Goal: Find specific page/section: Find specific page/section

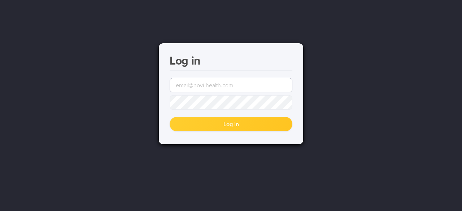
click at [200, 88] on input "email" at bounding box center [230, 85] width 123 height 14
type input "[EMAIL_ADDRESS][DOMAIN_NAME]"
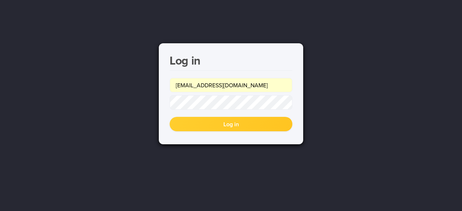
click at [211, 122] on button "Log in" at bounding box center [230, 124] width 123 height 14
click at [286, 87] on span at bounding box center [288, 85] width 6 height 6
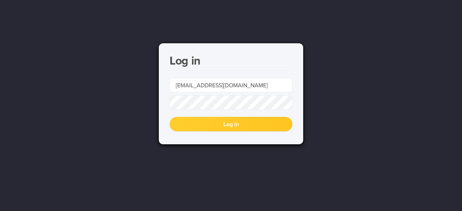
click at [224, 127] on button "Log in" at bounding box center [230, 124] width 123 height 14
click at [291, 84] on input "[EMAIL_ADDRESS][DOMAIN_NAME]" at bounding box center [230, 85] width 123 height 14
click at [221, 124] on button "Log in" at bounding box center [230, 124] width 123 height 14
click at [245, 85] on input "[EMAIL_ADDRESS][DOMAIN_NAME]" at bounding box center [230, 85] width 123 height 14
click at [156, 105] on div "Log in [EMAIL_ADDRESS][DOMAIN_NAME] Log in" at bounding box center [231, 105] width 462 height 211
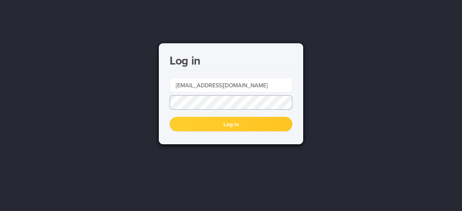
click at [164, 102] on div "Log in [EMAIL_ADDRESS][DOMAIN_NAME] Log in" at bounding box center [231, 93] width 144 height 101
click at [169, 117] on button "Log in" at bounding box center [230, 124] width 123 height 14
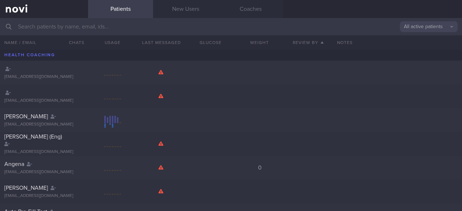
click at [56, 26] on input "text" at bounding box center [231, 26] width 462 height 17
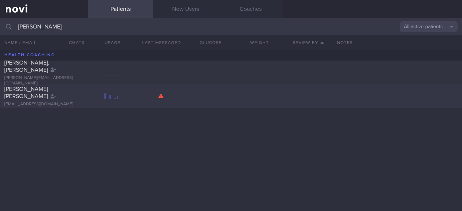
type input "[PERSON_NAME]"
click at [190, 98] on div "[PERSON_NAME] [PERSON_NAME] [EMAIL_ADDRESS][DOMAIN_NAME]" at bounding box center [231, 96] width 462 height 24
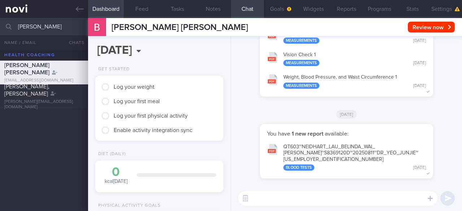
click at [418, 172] on button "QT603~NEIDHART_ LAU_ BELINDA_ WAI_ [PERSON_NAME]~S8369120D~20250811~DR_ YEO_ JU…" at bounding box center [346, 156] width 166 height 35
drag, startPoint x: 58, startPoint y: 31, endPoint x: 5, endPoint y: 32, distance: 53.4
click at [1, 30] on div "[PERSON_NAME] All active patients Assigned patients All active patients Archive…" at bounding box center [231, 26] width 462 height 17
type input "lendry"
click at [53, 95] on div "LENDRY" at bounding box center [43, 92] width 78 height 7
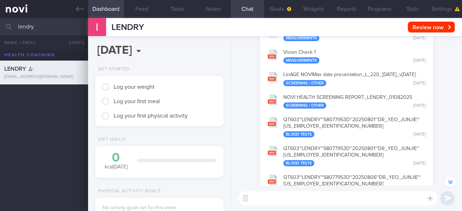
scroll to position [-36, 0]
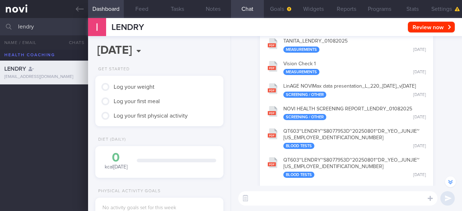
click at [320, 79] on button "LinAGE NOVIMax data presentation_ L_ 220_ [DATE]_ v[DATE] Screening / Other [DA…" at bounding box center [346, 90] width 166 height 23
